Goal: Task Accomplishment & Management: Manage account settings

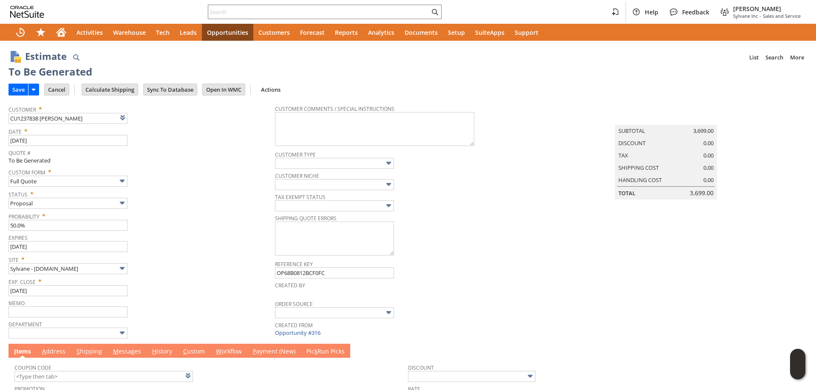
type input "[DATE]"
type input "Make Copy"
type input "Intelligent Recommendations ⁰"
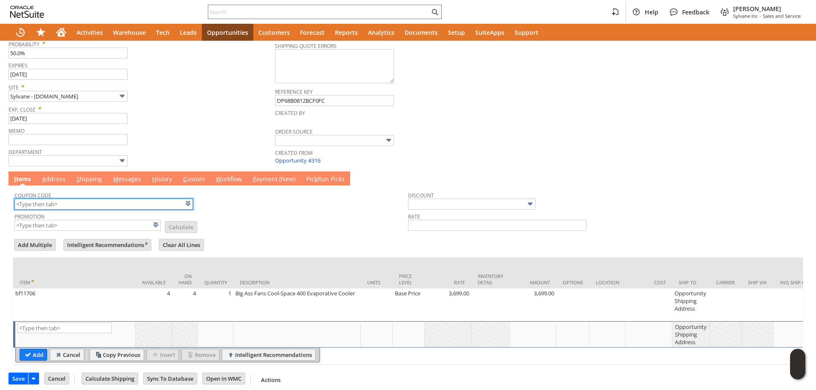
click at [136, 205] on input "text" at bounding box center [103, 204] width 178 height 11
click at [233, 216] on td "Promotion List Calculate" at bounding box center [210, 221] width 393 height 21
type input "KL284"
type input "Promo Code"
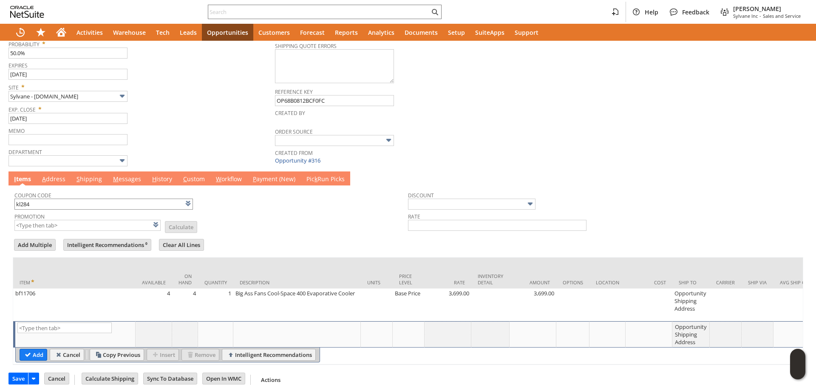
type input "-6.0%"
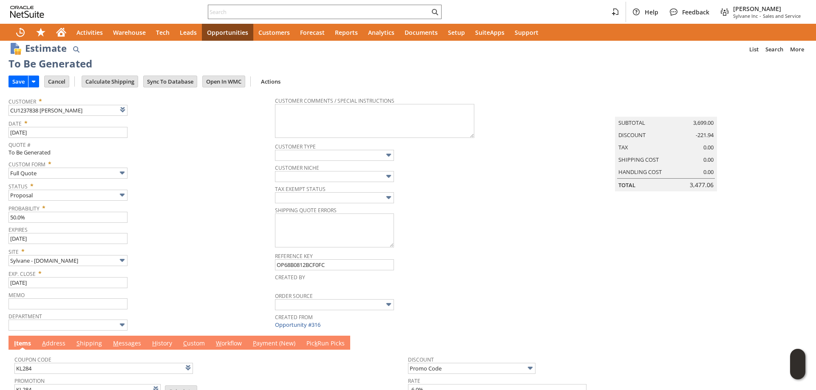
scroll to position [0, 0]
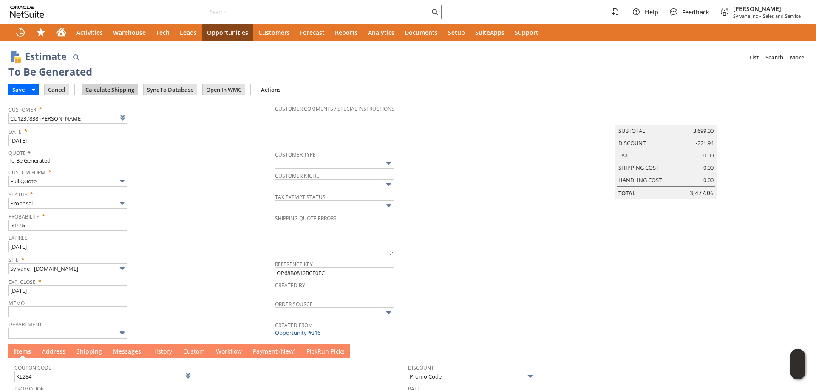
click at [118, 93] on input "Calculate Shipping" at bounding box center [110, 89] width 56 height 11
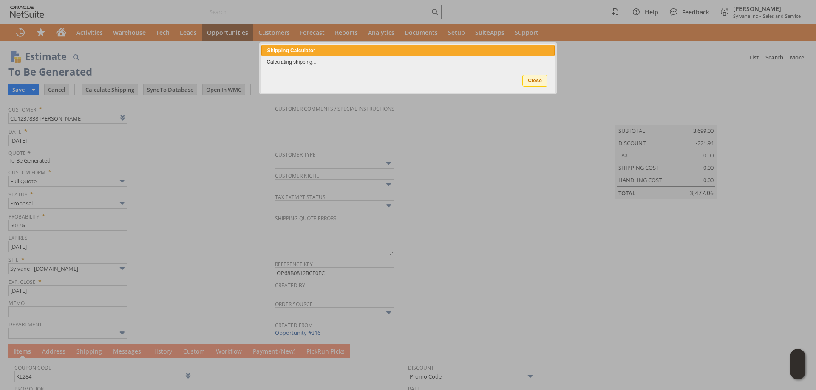
type input "NotExempt"
type input "Add"
type input "Copy Previous"
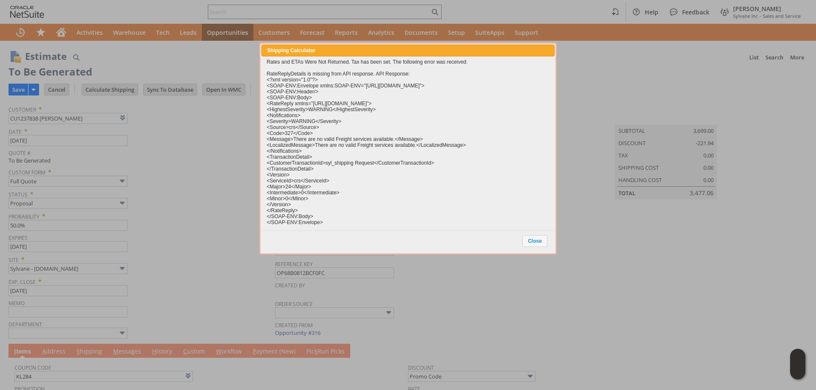
scroll to position [186, 0]
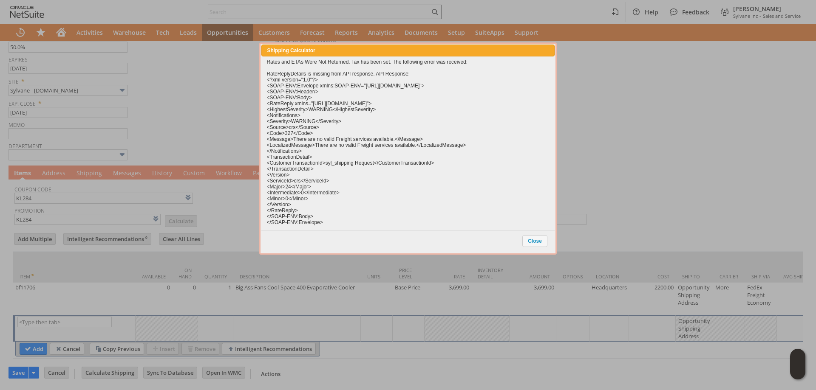
drag, startPoint x: 535, startPoint y: 249, endPoint x: 585, endPoint y: 256, distance: 51.1
click at [536, 246] on div "Close" at bounding box center [535, 241] width 27 height 17
click at [542, 240] on span "Close" at bounding box center [535, 241] width 24 height 11
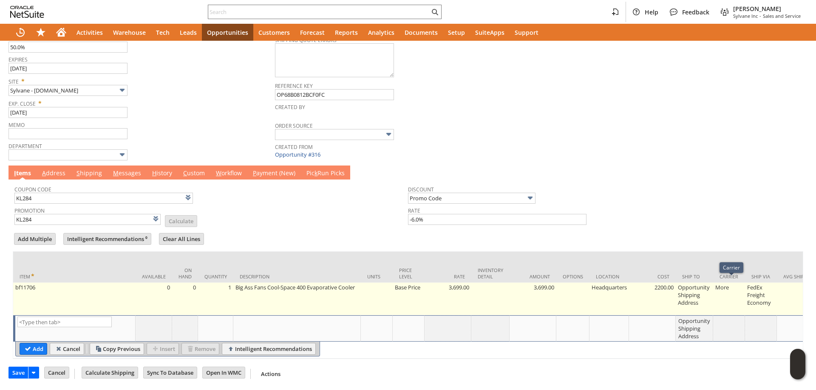
click at [708, 296] on td "Opportunity Shipping Address" at bounding box center [694, 299] width 37 height 33
type input "Opportunity Shipping Address"
type input "OK"
type input "Make Copy"
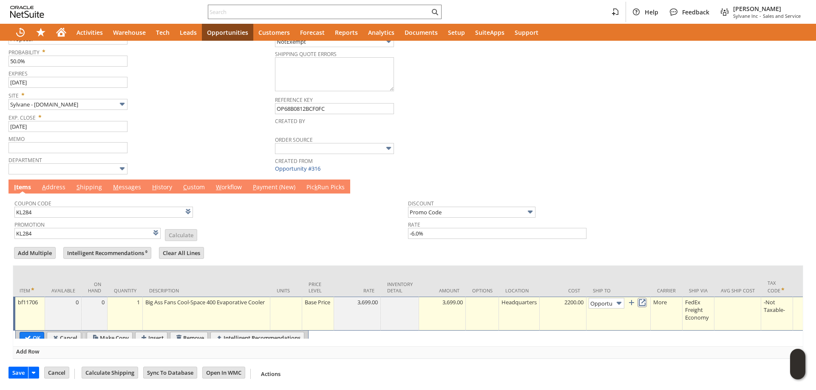
scroll to position [0, 53]
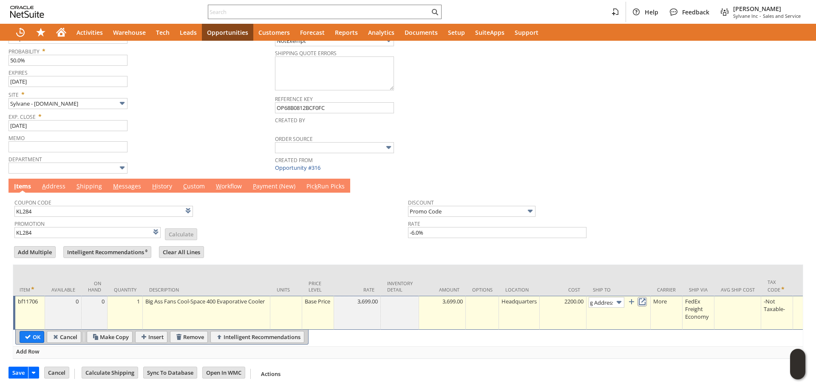
click at [644, 298] on link at bounding box center [641, 301] width 9 height 9
click at [56, 182] on link "A ddress" at bounding box center [54, 186] width 28 height 9
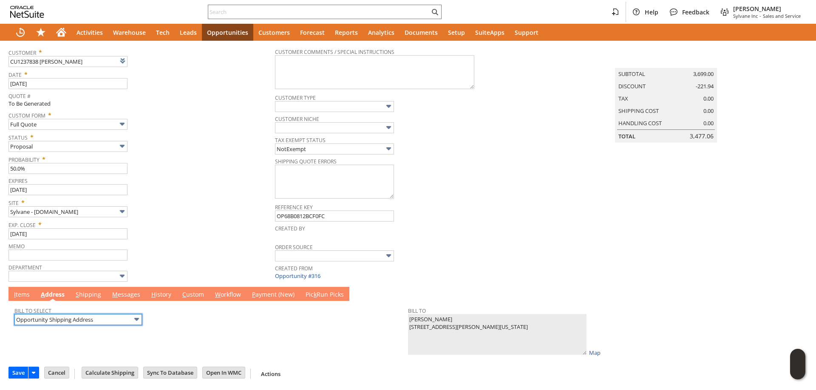
scroll to position [59, 0]
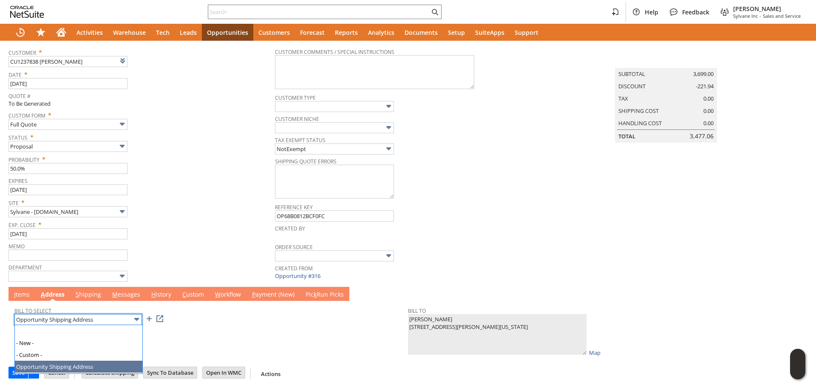
click at [106, 321] on input "Opportunity Shipping Address" at bounding box center [77, 319] width 127 height 11
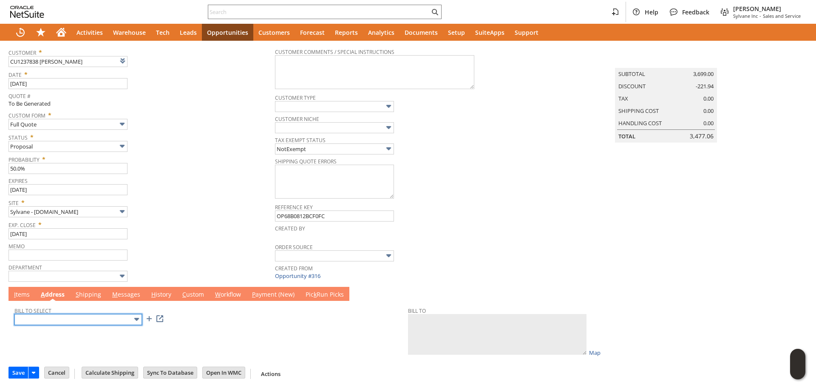
click at [109, 320] on input "text" at bounding box center [77, 319] width 127 height 11
click at [25, 297] on link "I tems" at bounding box center [22, 295] width 20 height 9
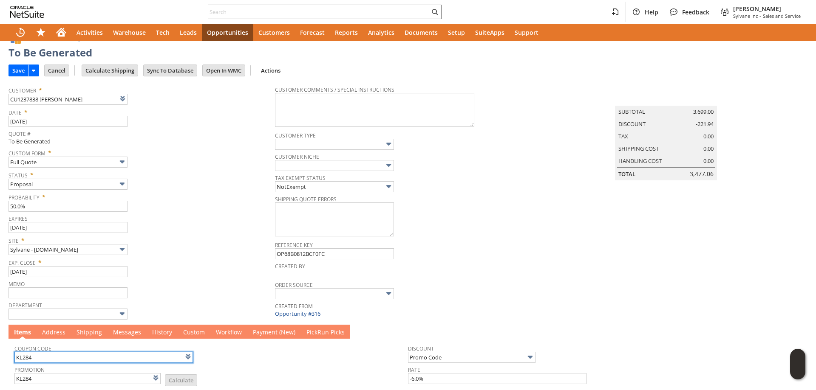
scroll to position [0, 0]
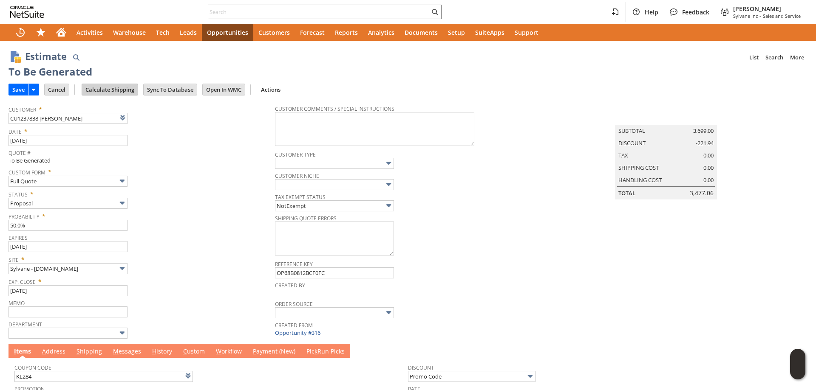
click at [122, 95] on input "Calculate Shipping" at bounding box center [110, 89] width 56 height 11
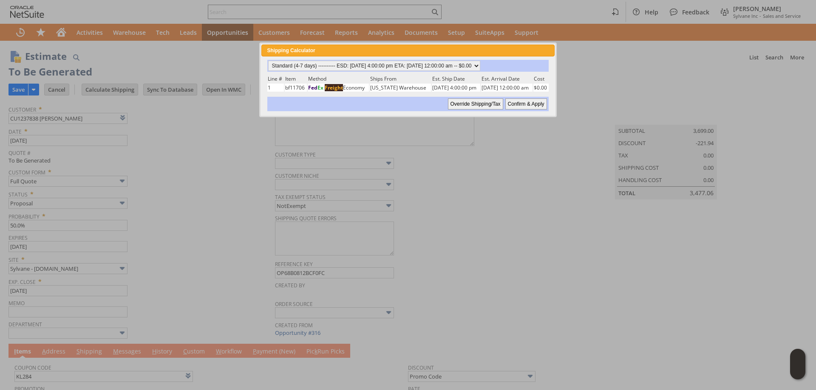
click at [525, 105] on input "Confirm & Apply" at bounding box center [526, 104] width 42 height 11
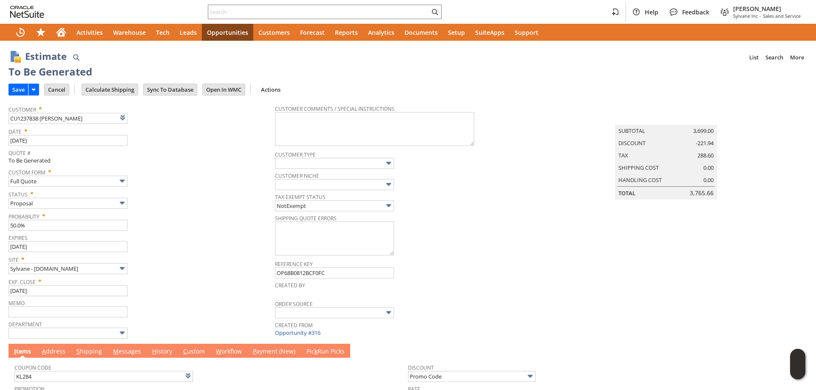
scroll to position [186, 0]
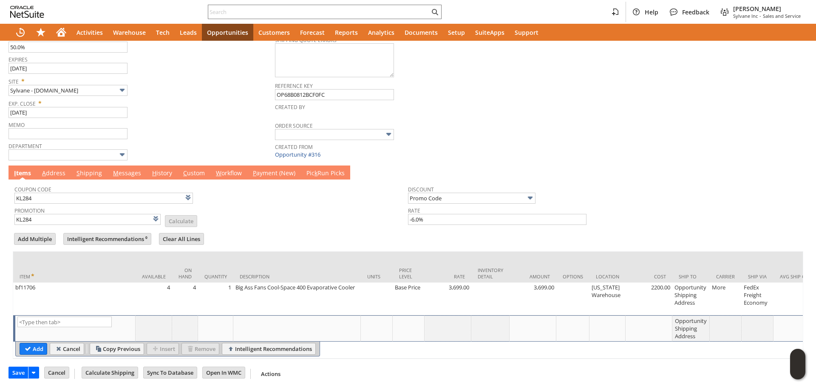
click at [123, 170] on link "M essages" at bounding box center [127, 173] width 32 height 9
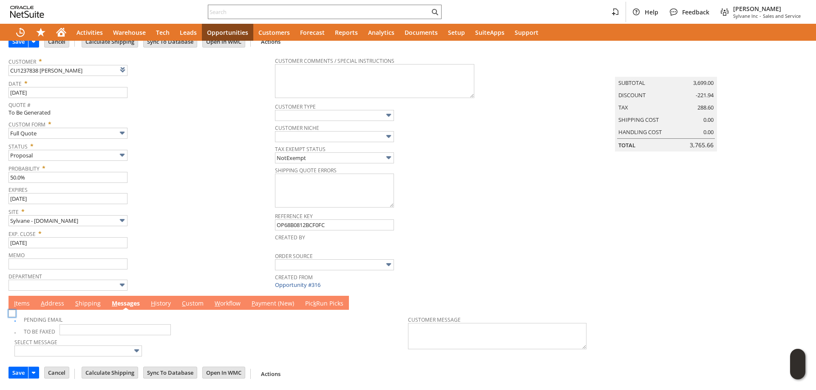
scroll to position [0, 0]
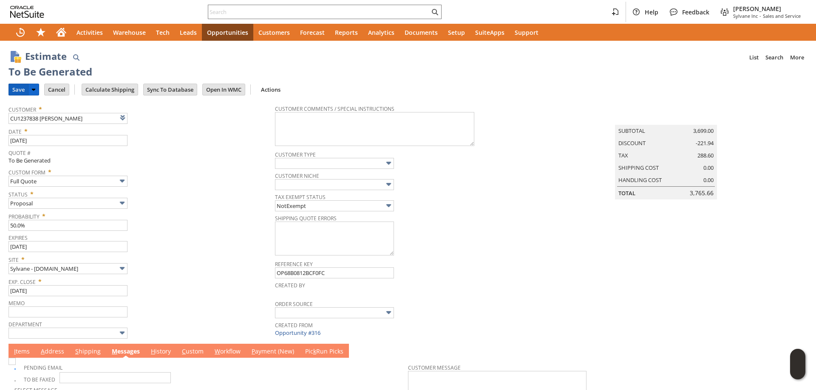
click at [15, 92] on input "Save" at bounding box center [18, 89] width 19 height 11
